Goal: Task Accomplishment & Management: Manage account settings

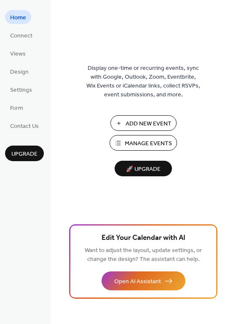
click at [141, 143] on span "Manage Events" at bounding box center [147, 143] width 47 height 9
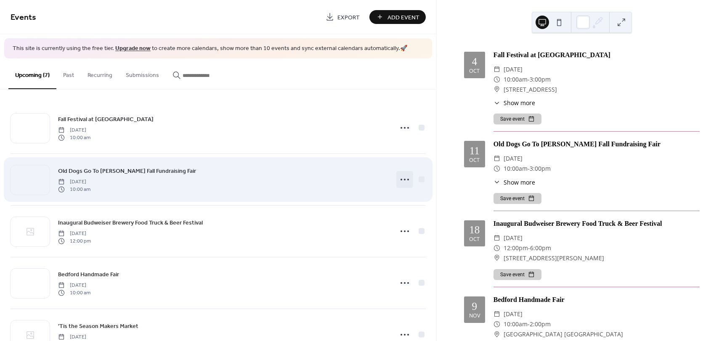
click at [403, 179] on icon at bounding box center [404, 179] width 13 height 13
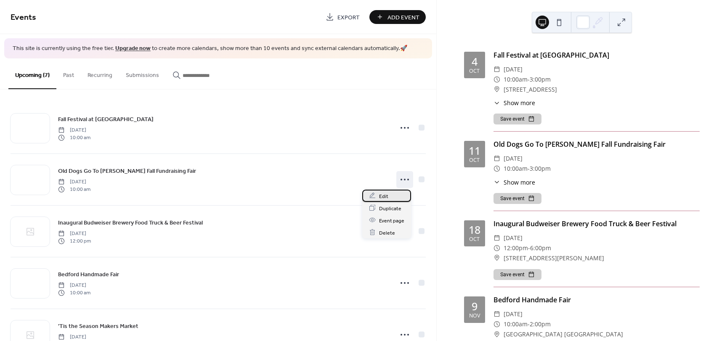
click at [386, 195] on span "Edit" at bounding box center [383, 196] width 9 height 9
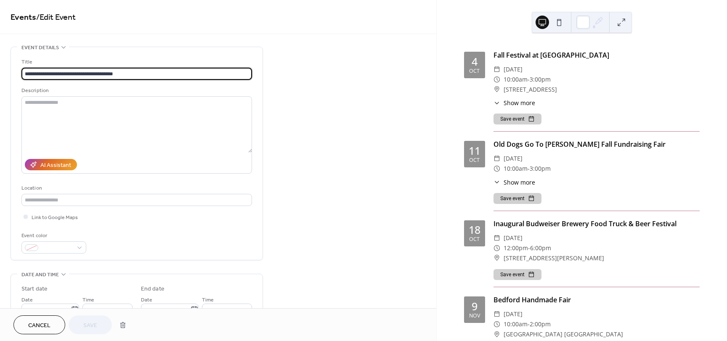
click at [516, 184] on span "Show more" at bounding box center [519, 182] width 32 height 9
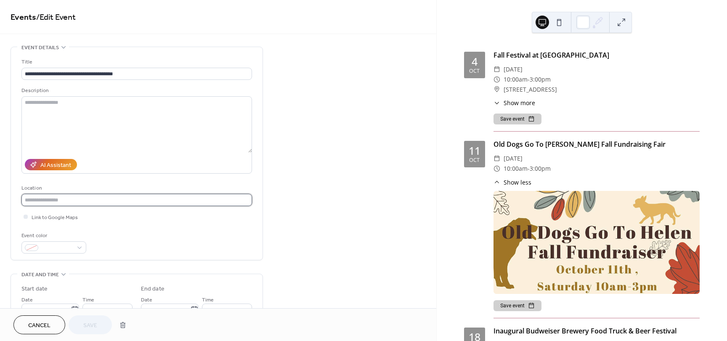
click at [69, 197] on input "text" at bounding box center [136, 200] width 230 height 12
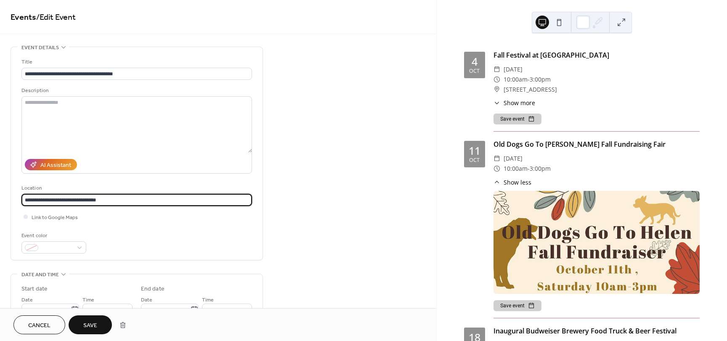
type input "**********"
click at [92, 328] on span "Save" at bounding box center [90, 325] width 14 height 9
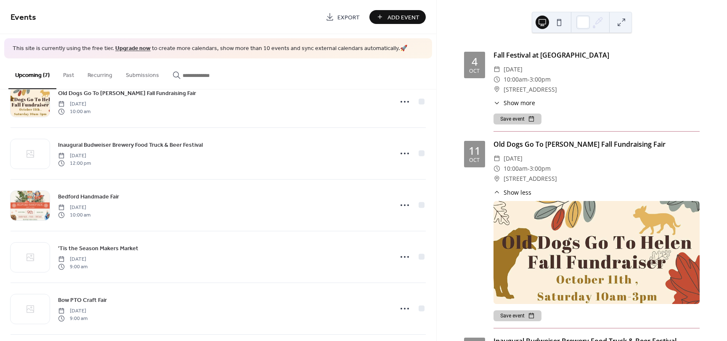
scroll to position [77, 0]
